Goal: Transaction & Acquisition: Purchase product/service

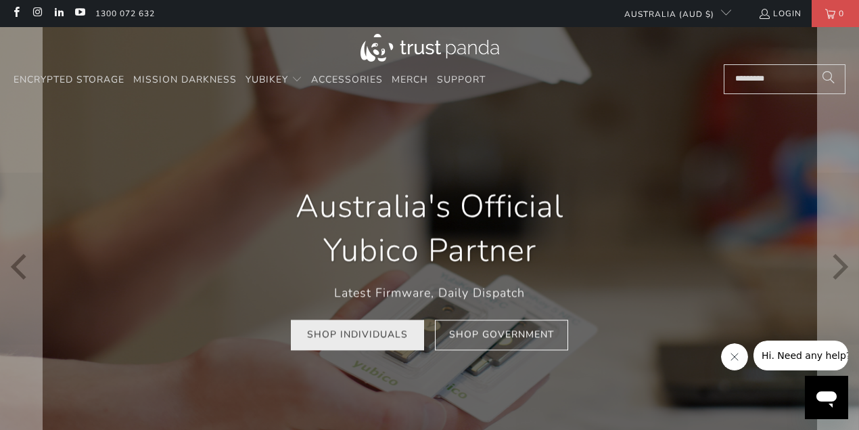
click at [336, 344] on link "Shop Individuals" at bounding box center [357, 334] width 133 height 30
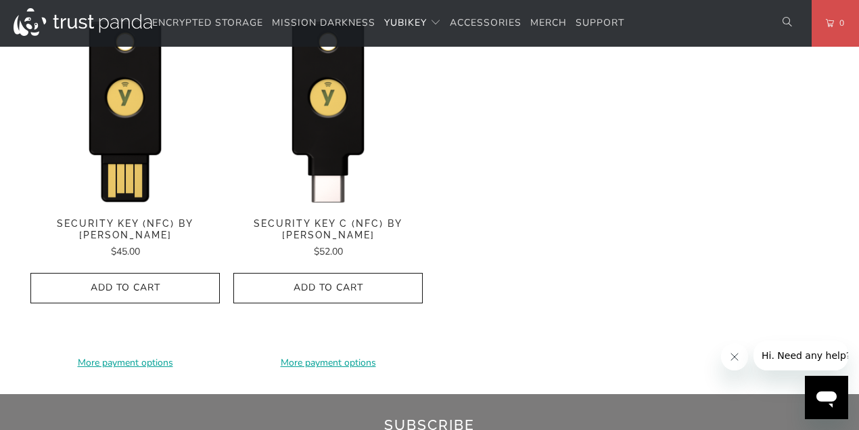
scroll to position [1443, 0]
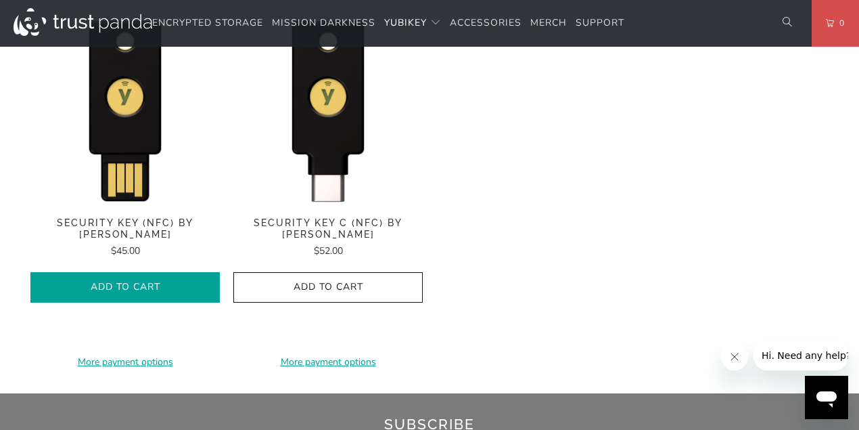
click at [143, 282] on span "Add to Cart" at bounding box center [125, 288] width 161 height 12
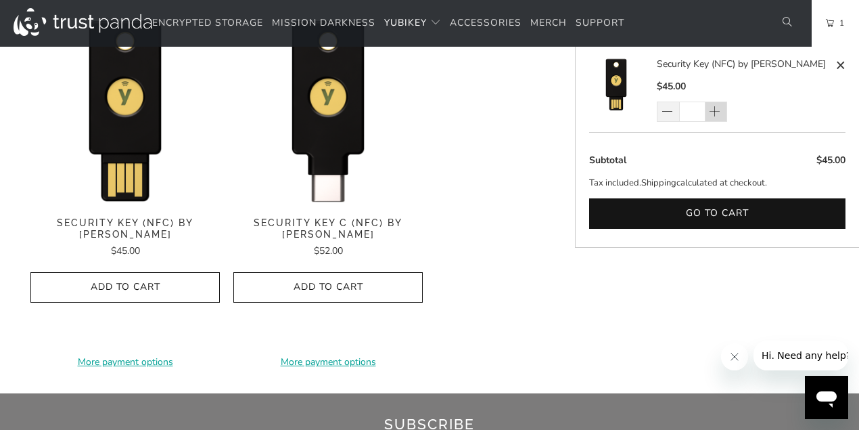
click at [717, 114] on span at bounding box center [715, 113] width 14 height 14
type input "*"
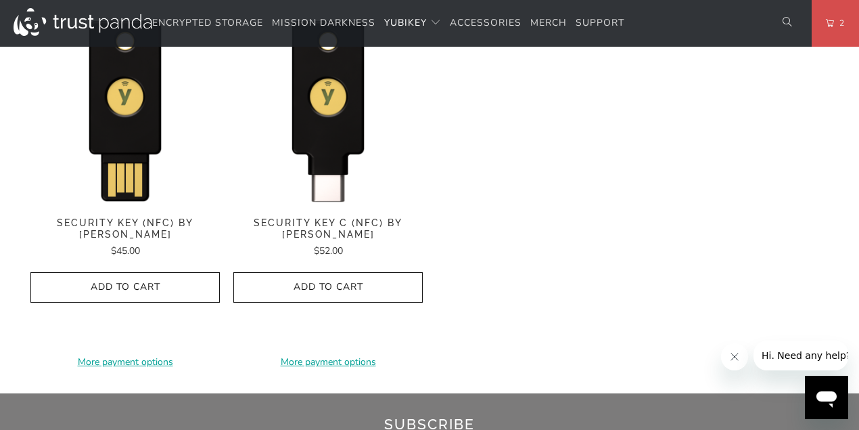
click at [480, 26] on span "Accessories" at bounding box center [486, 22] width 72 height 13
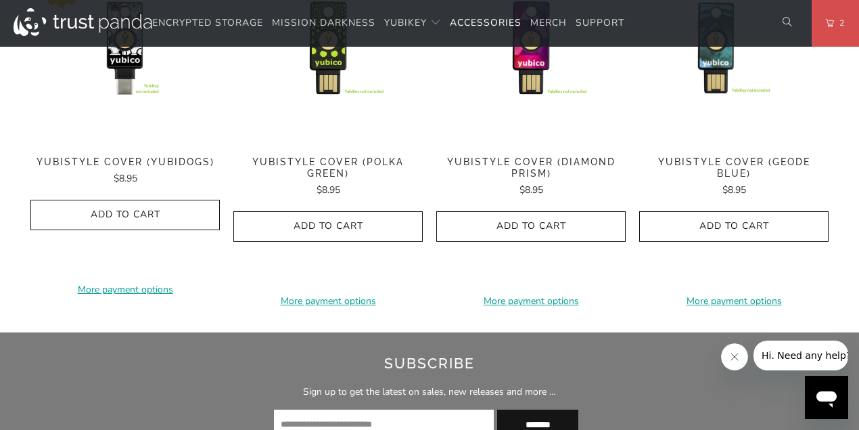
scroll to position [857, 0]
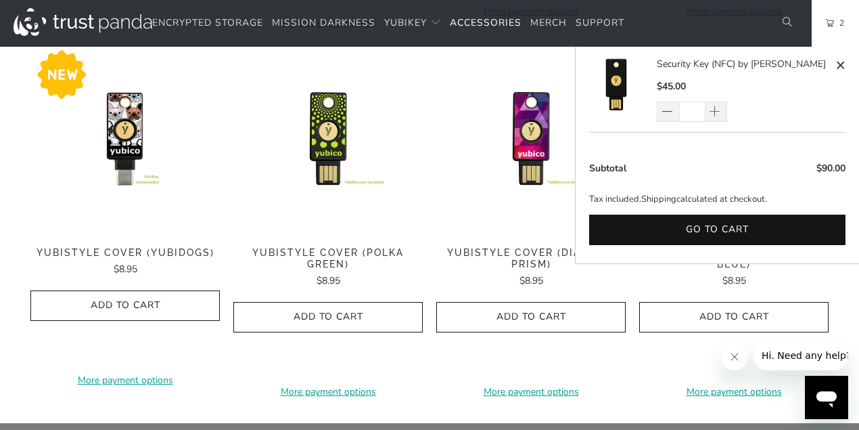
click at [827, 24] on link "2" at bounding box center [835, 23] width 47 height 47
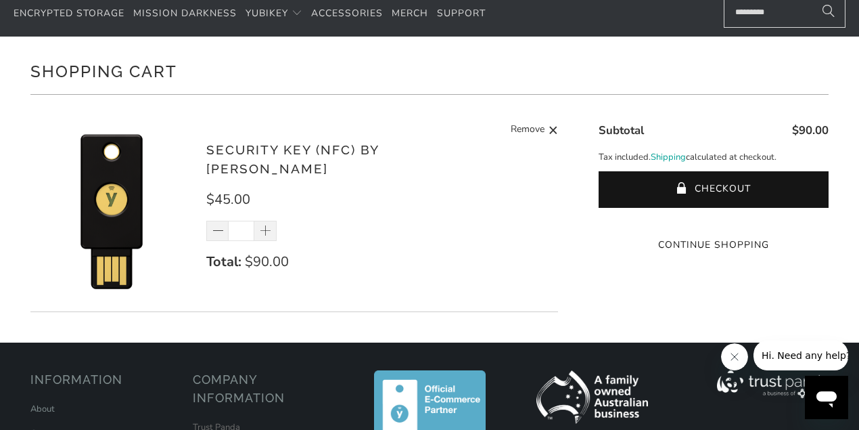
scroll to position [90, 0]
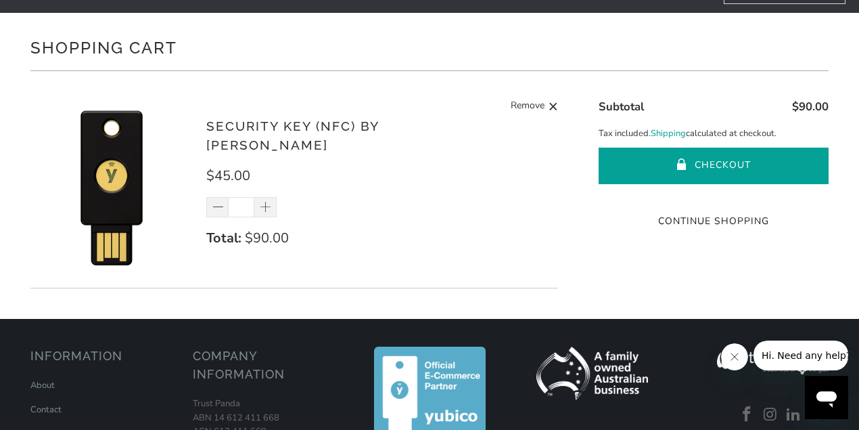
click at [715, 166] on button "Checkout" at bounding box center [714, 166] width 230 height 37
